Goal: Task Accomplishment & Management: Complete application form

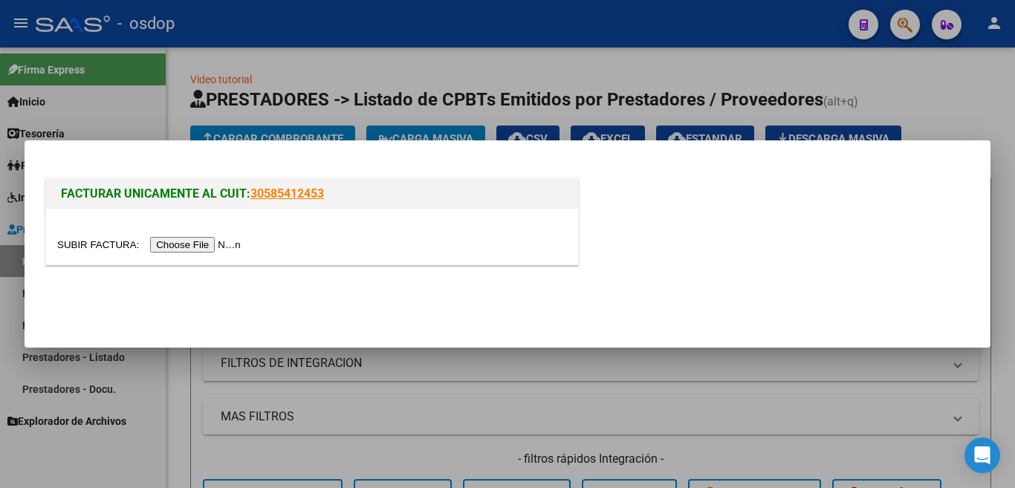
scroll to position [0, 135]
click at [195, 250] on input "file" at bounding box center [151, 245] width 188 height 16
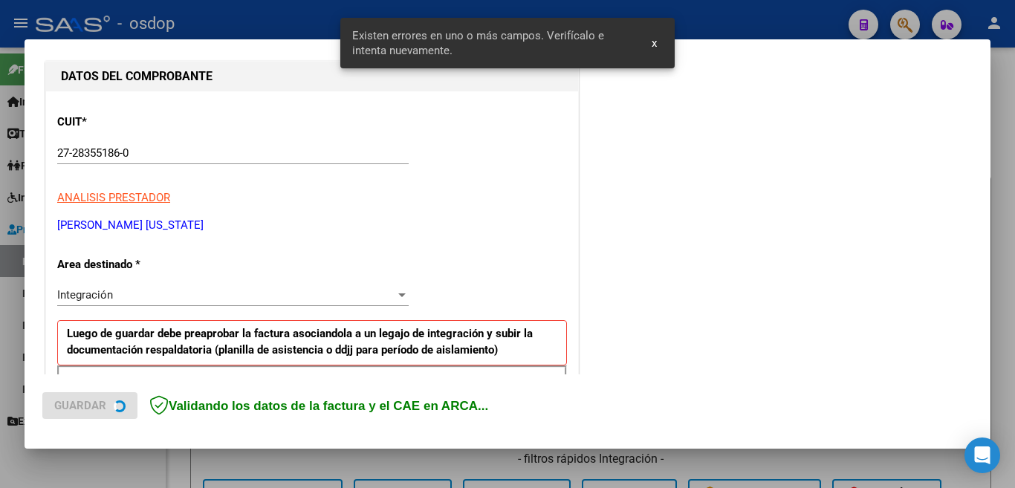
scroll to position [359, 0]
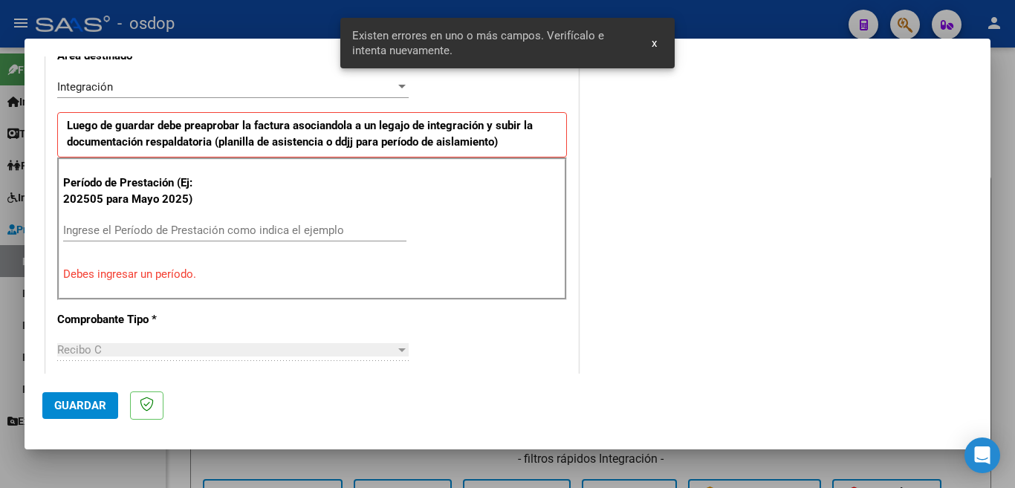
click at [202, 235] on input "Ingrese el Período de Prestación como indica el ejemplo" at bounding box center [234, 230] width 343 height 13
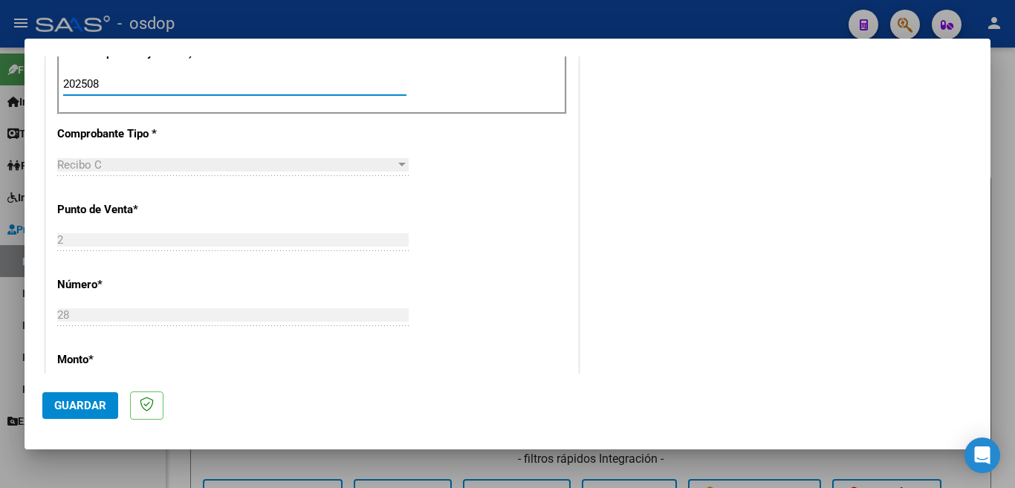
scroll to position [508, 0]
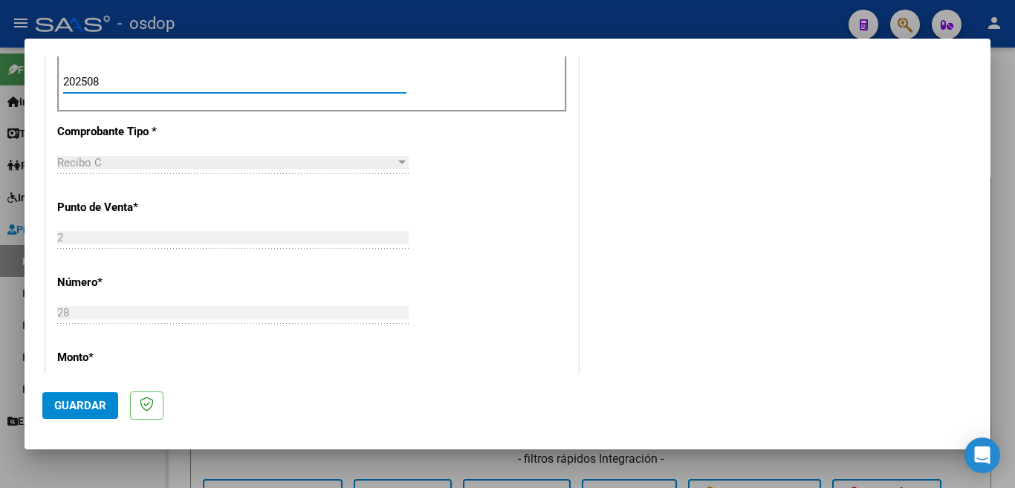
type input "202508"
click at [99, 408] on span "Guardar" at bounding box center [80, 405] width 52 height 13
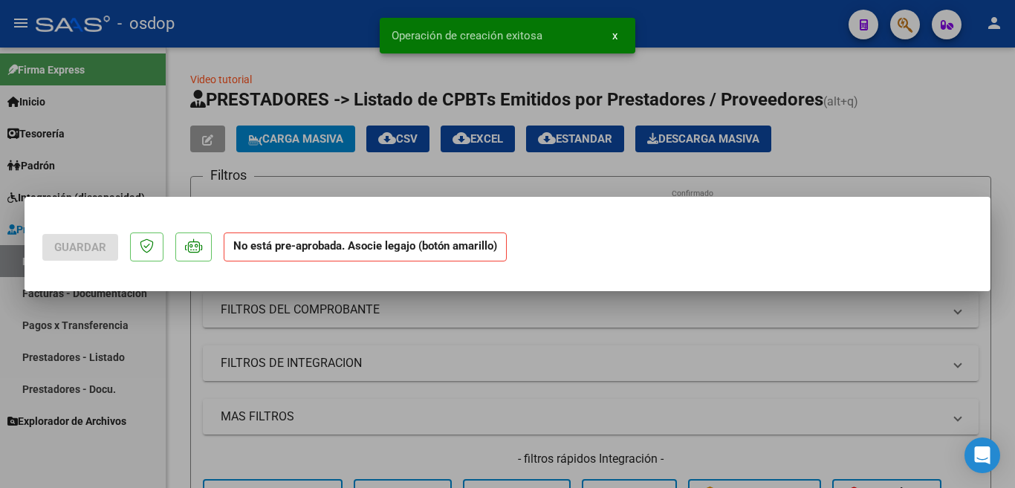
scroll to position [0, 0]
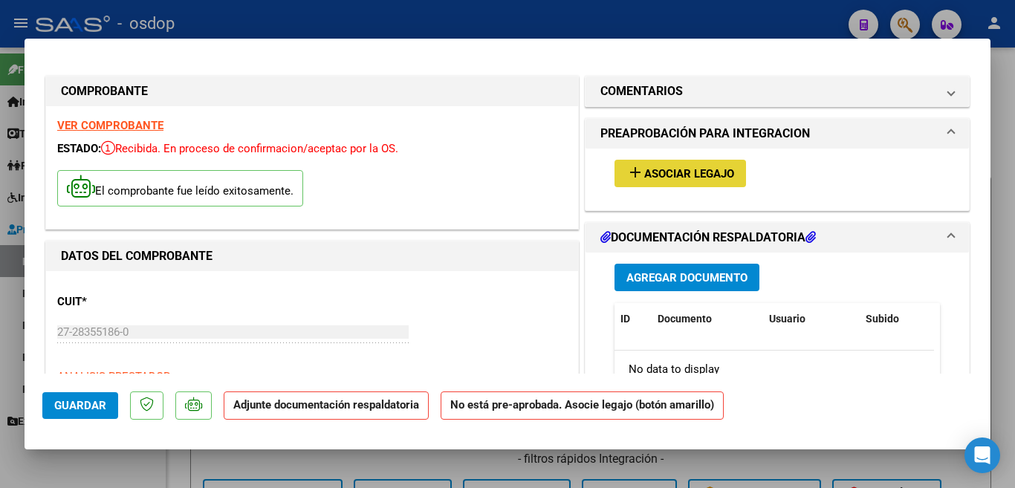
click at [689, 172] on span "Asociar Legajo" at bounding box center [689, 173] width 90 height 13
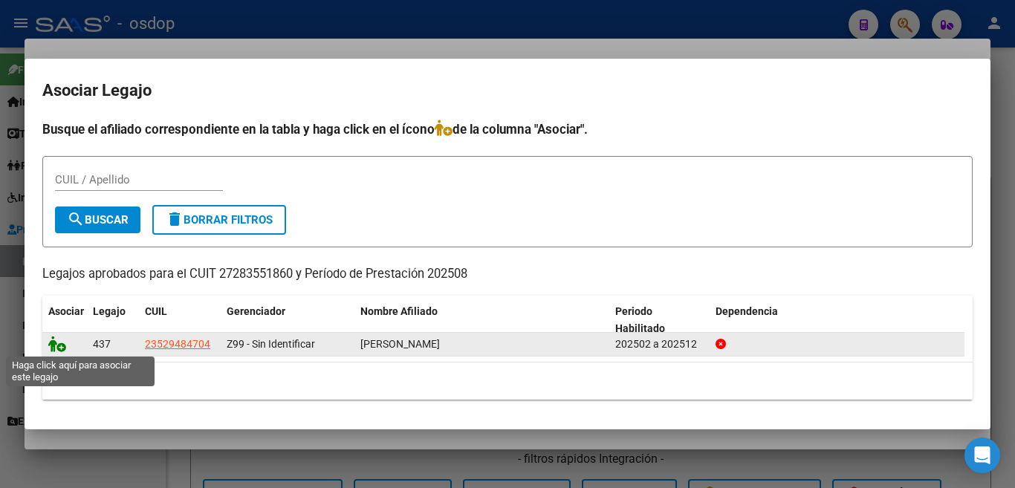
click at [58, 343] on icon at bounding box center [57, 344] width 18 height 16
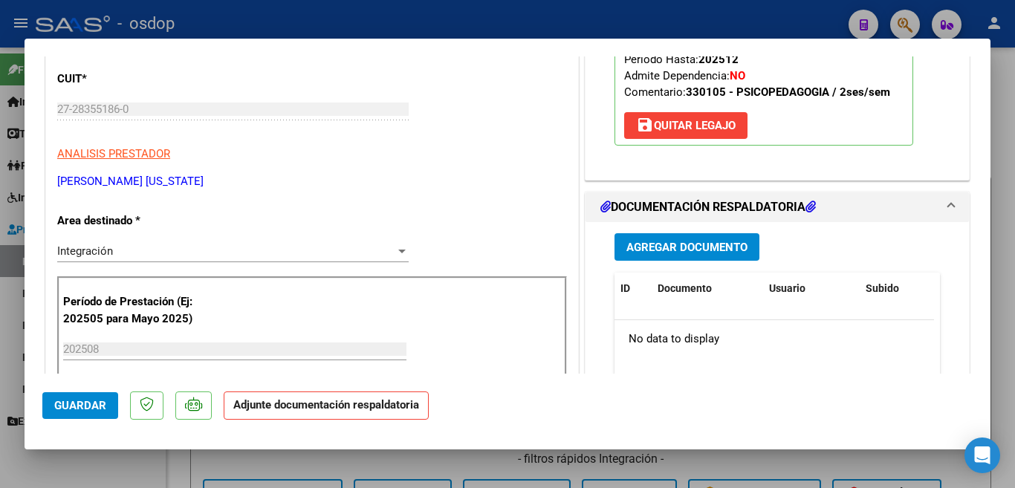
scroll to position [297, 0]
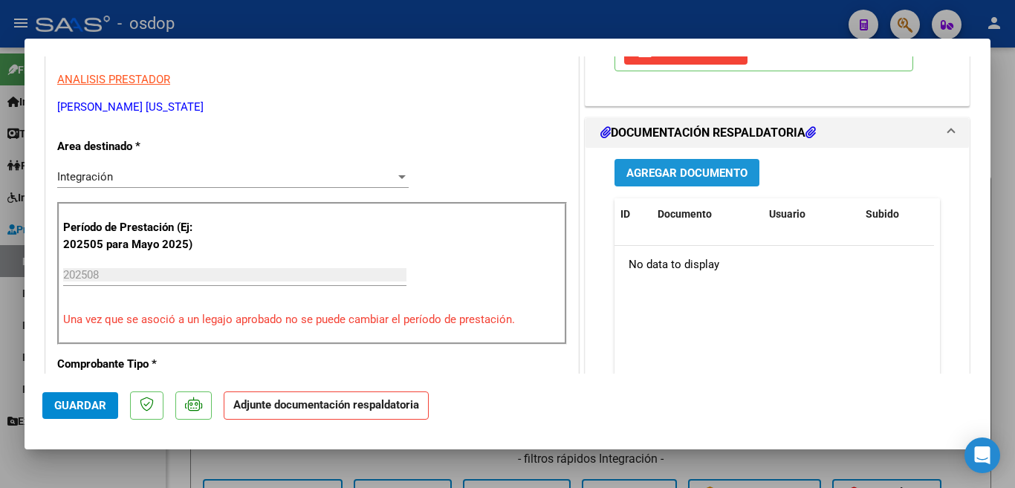
click at [702, 172] on span "Agregar Documento" at bounding box center [686, 172] width 121 height 13
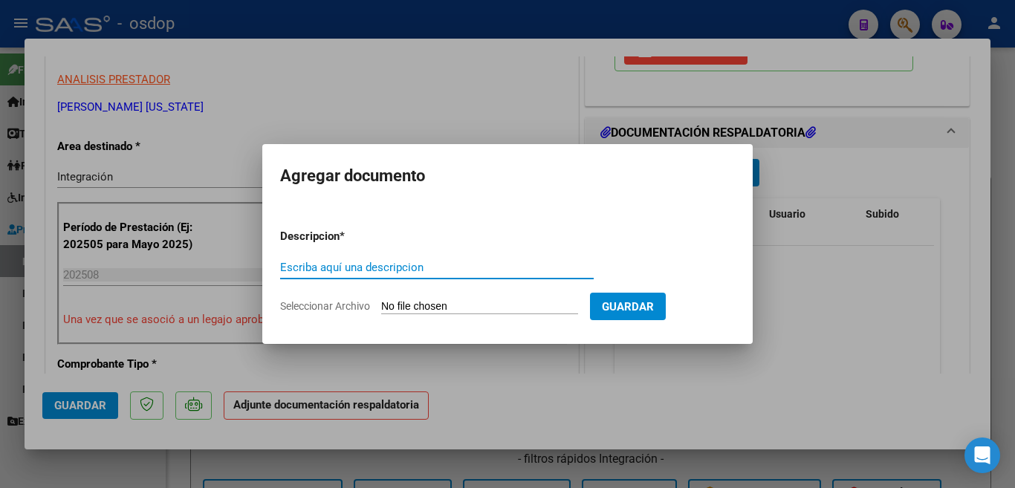
click at [379, 262] on input "Escriba aquí una descripcion" at bounding box center [437, 267] width 314 height 13
type input "planilla"
click at [530, 303] on input "Seleccionar Archivo" at bounding box center [479, 307] width 197 height 14
type input "C:\fakepath\asistencia [PERSON_NAME][DATE].pdf"
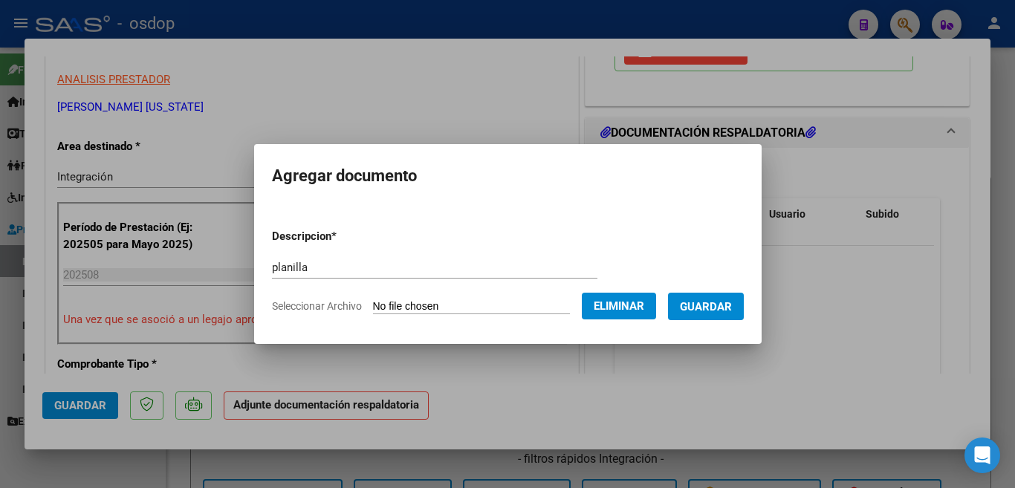
click at [709, 306] on span "Guardar" at bounding box center [706, 306] width 52 height 13
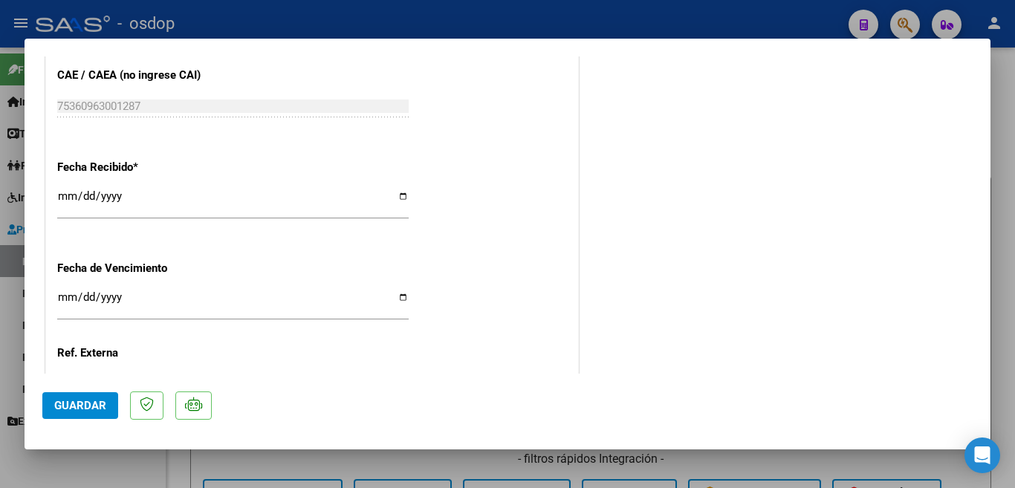
scroll to position [1069, 0]
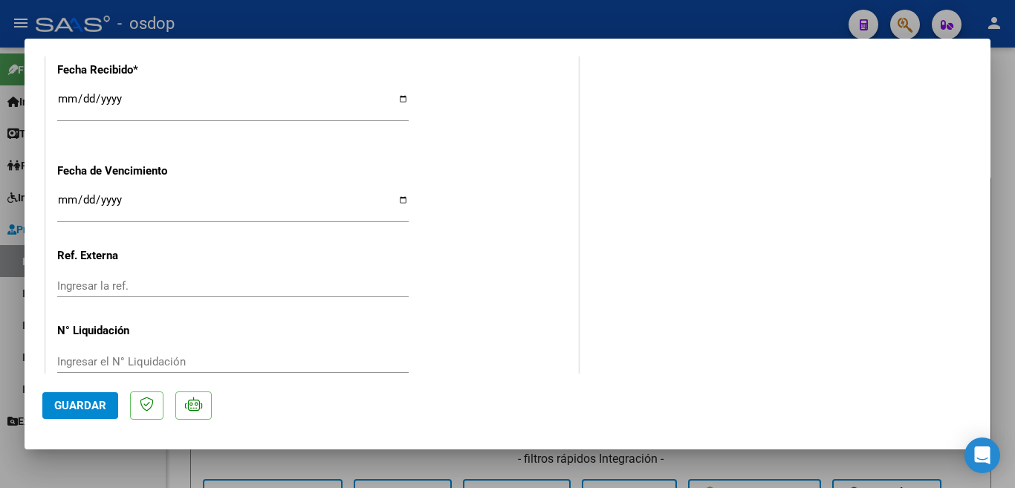
click at [66, 408] on span "Guardar" at bounding box center [80, 405] width 52 height 13
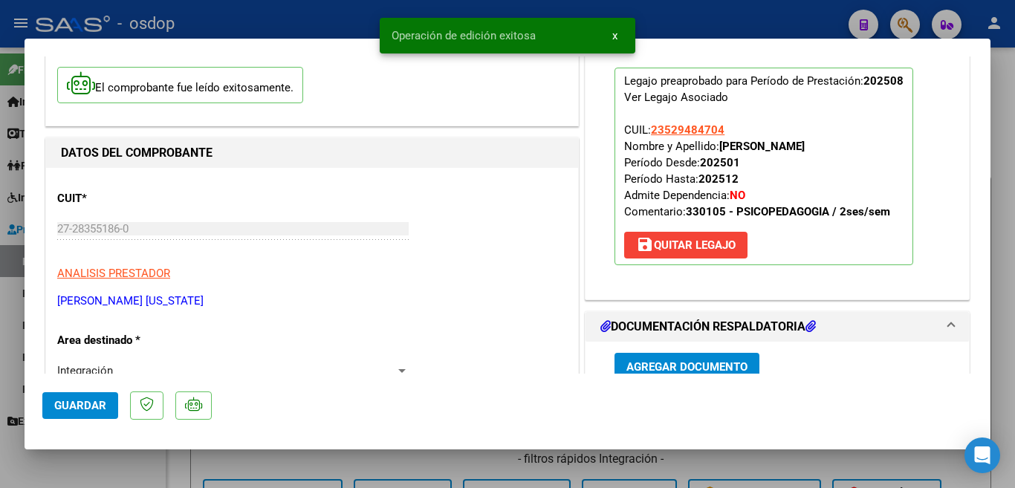
scroll to position [29, 0]
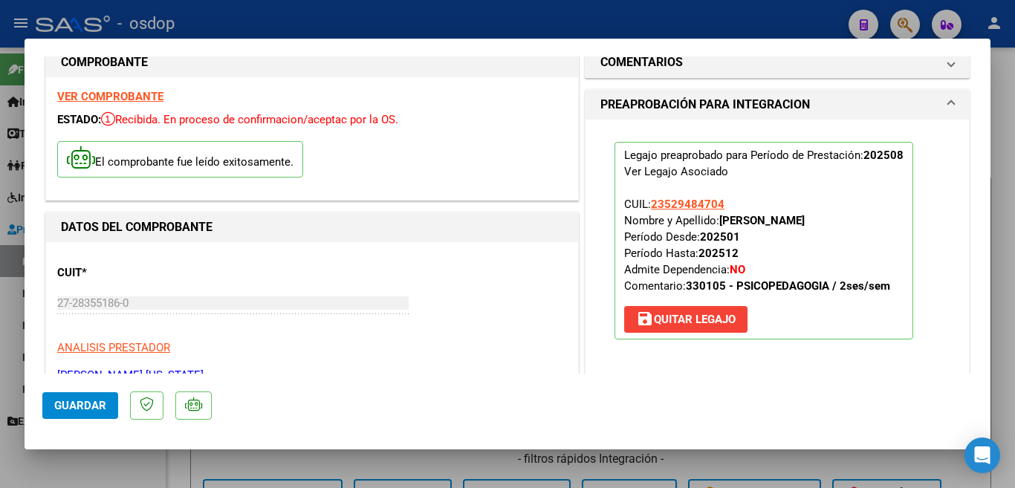
click at [0, 262] on div at bounding box center [507, 244] width 1015 height 488
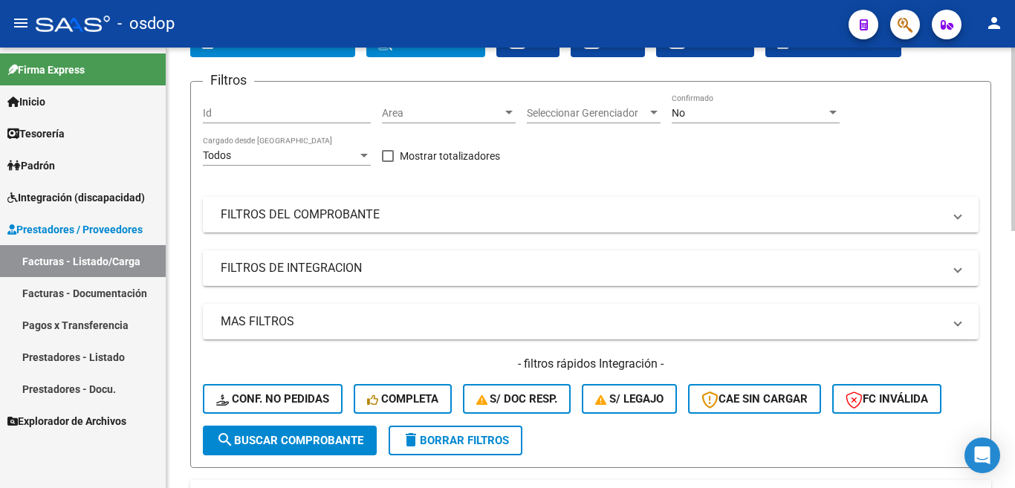
scroll to position [392, 0]
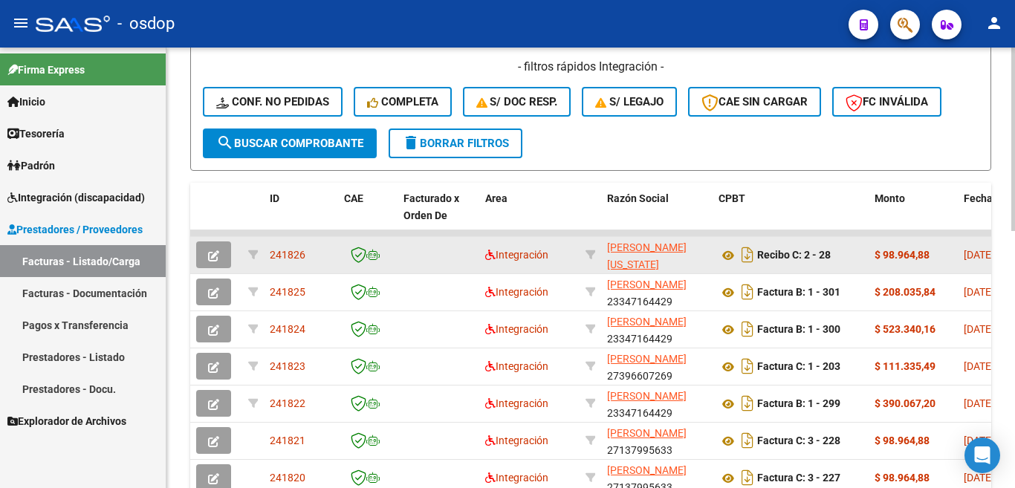
click at [269, 248] on datatable-body-cell "241826" at bounding box center [301, 255] width 74 height 36
drag, startPoint x: 269, startPoint y: 248, endPoint x: 291, endPoint y: 252, distance: 22.6
click at [271, 248] on datatable-body-cell "241826" at bounding box center [301, 255] width 74 height 36
copy span "241826"
